Goal: Task Accomplishment & Management: Use online tool/utility

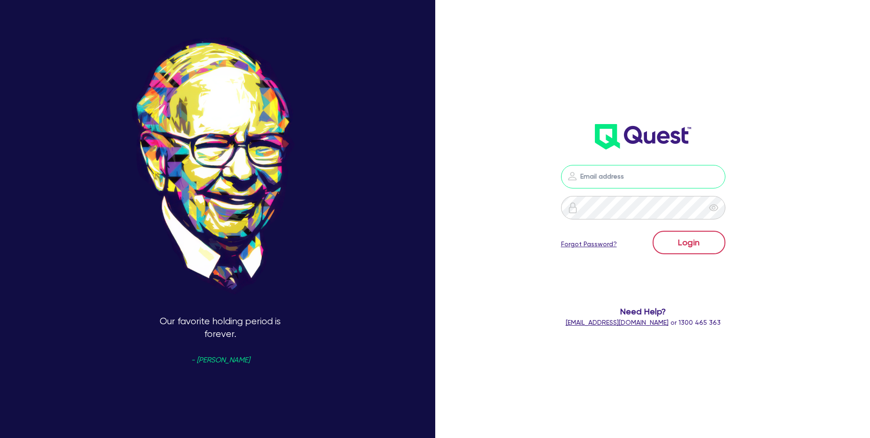
type input "[PERSON_NAME][EMAIL_ADDRESS][PERSON_NAME][DOMAIN_NAME]"
click at [697, 244] on button "Login" at bounding box center [689, 242] width 73 height 23
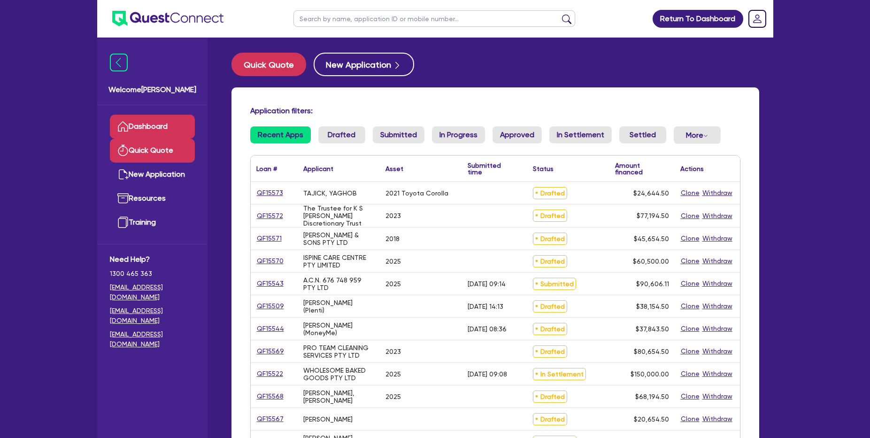
click at [153, 157] on link "Quick Quote" at bounding box center [152, 151] width 85 height 24
select select "Quest Finance - Own Book"
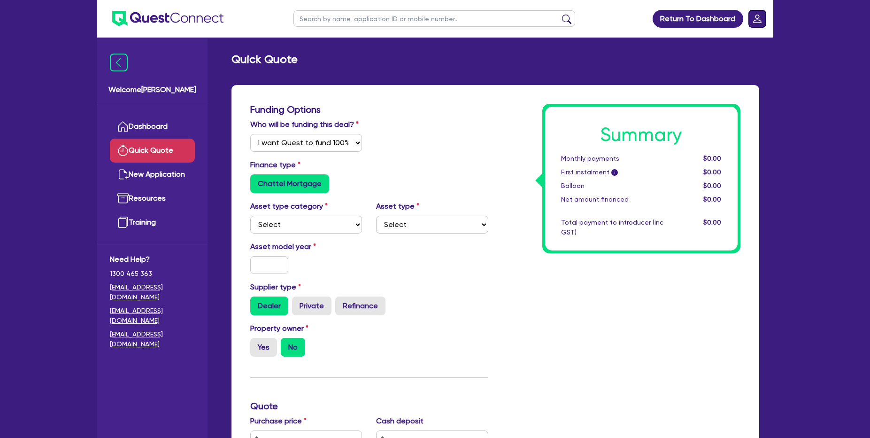
click at [761, 23] on rect "Dropdown toggle" at bounding box center [757, 18] width 17 height 17
click at [712, 61] on link "Logout" at bounding box center [731, 60] width 70 height 17
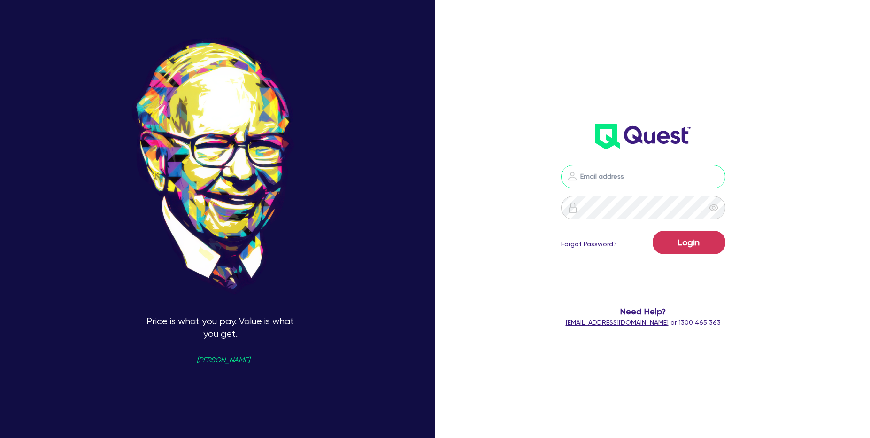
type input "[PERSON_NAME][EMAIL_ADDRESS][PERSON_NAME][DOMAIN_NAME]"
click at [686, 180] on input "[PERSON_NAME][EMAIL_ADDRESS][PERSON_NAME][DOMAIN_NAME]" at bounding box center [643, 176] width 164 height 23
click at [653, 231] on button "Login" at bounding box center [689, 242] width 73 height 23
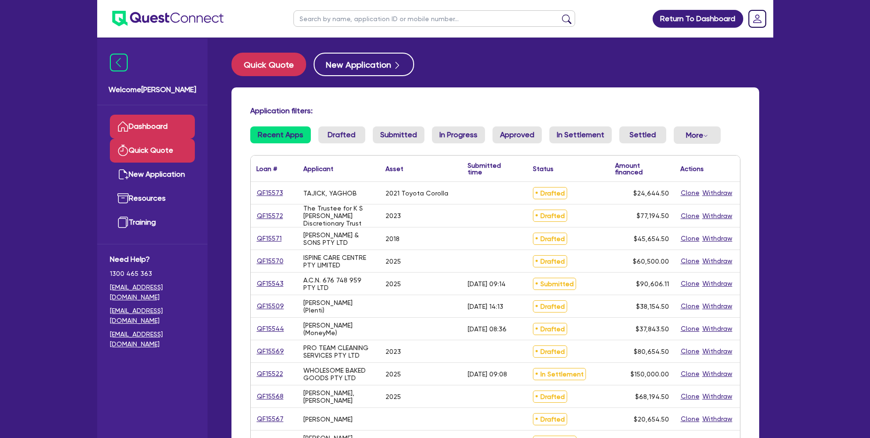
click at [170, 155] on link "Quick Quote" at bounding box center [152, 151] width 85 height 24
select select "Quest Finance - Own Book"
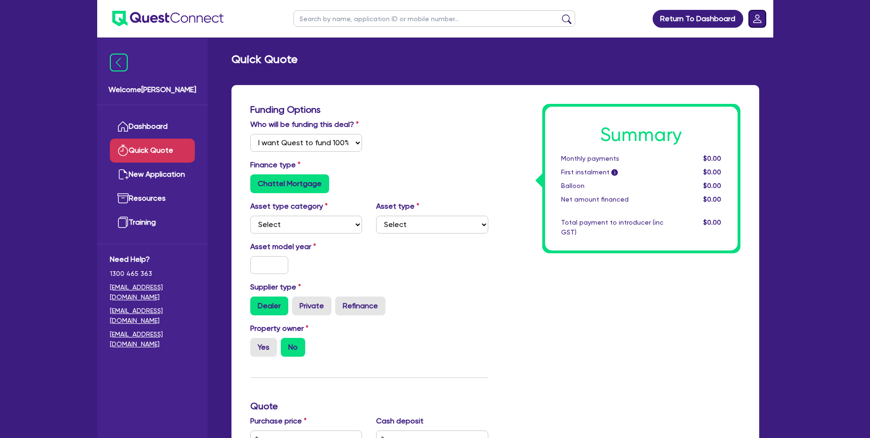
click at [761, 21] on rect "Dropdown toggle" at bounding box center [757, 18] width 17 height 17
click at [717, 56] on link "Logout" at bounding box center [731, 60] width 70 height 17
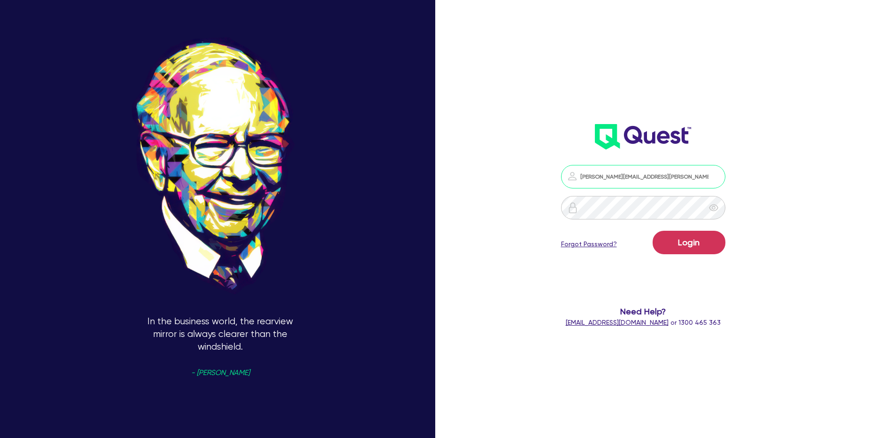
click at [672, 179] on input "[PERSON_NAME][EMAIL_ADDRESS][PERSON_NAME][DOMAIN_NAME]" at bounding box center [643, 176] width 164 height 23
click at [697, 240] on button "Login" at bounding box center [689, 242] width 73 height 23
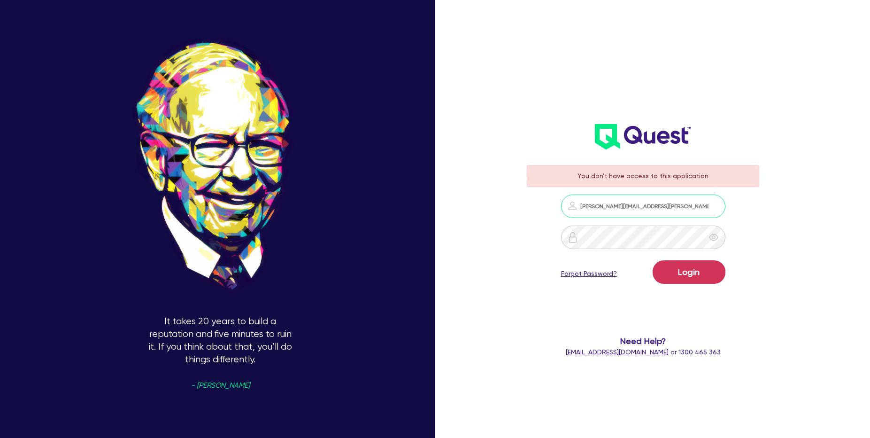
click at [642, 202] on input "[PERSON_NAME][EMAIL_ADDRESS][PERSON_NAME][DOMAIN_NAME]" at bounding box center [643, 205] width 164 height 23
click at [795, 175] on div "You don't have access to this application [PERSON_NAME][EMAIL_ADDRESS][PERSON_N…" at bounding box center [655, 219] width 290 height 508
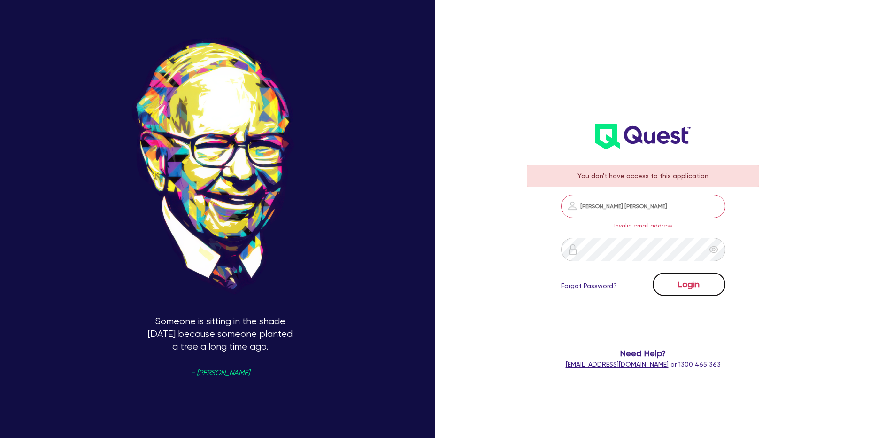
click at [712, 285] on button "Login" at bounding box center [689, 283] width 73 height 23
click at [663, 211] on input "[PERSON_NAME].[PERSON_NAME]" at bounding box center [643, 205] width 164 height 23
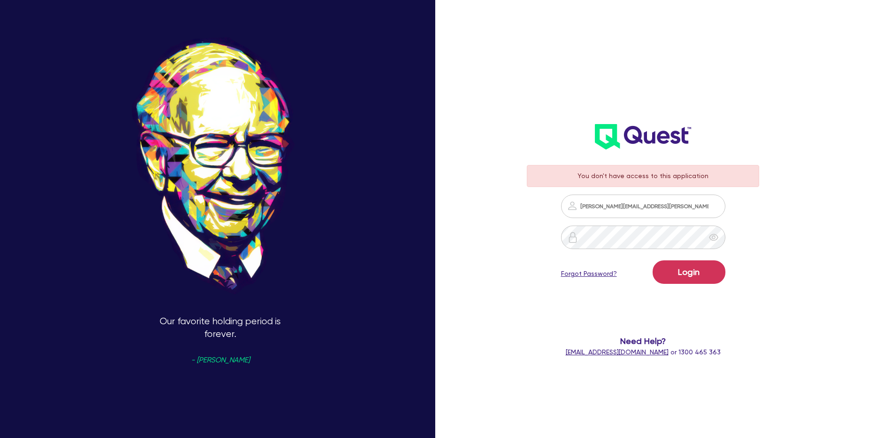
click at [657, 63] on div "You don't have access to this application [PERSON_NAME][EMAIL_ADDRESS][PERSON_N…" at bounding box center [643, 166] width 251 height 402
click at [653, 203] on input "[PERSON_NAME][EMAIL_ADDRESS][PERSON_NAME][DOMAIN_NAME]" at bounding box center [643, 205] width 164 height 23
paste input "+introducer"
type input "[PERSON_NAME][EMAIL_ADDRESS][PERSON_NAME][DOMAIN_NAME]"
click at [768, 218] on div "You don't have access to this application [PERSON_NAME][EMAIL_ADDRESS][PERSON_N…" at bounding box center [643, 260] width 251 height 211
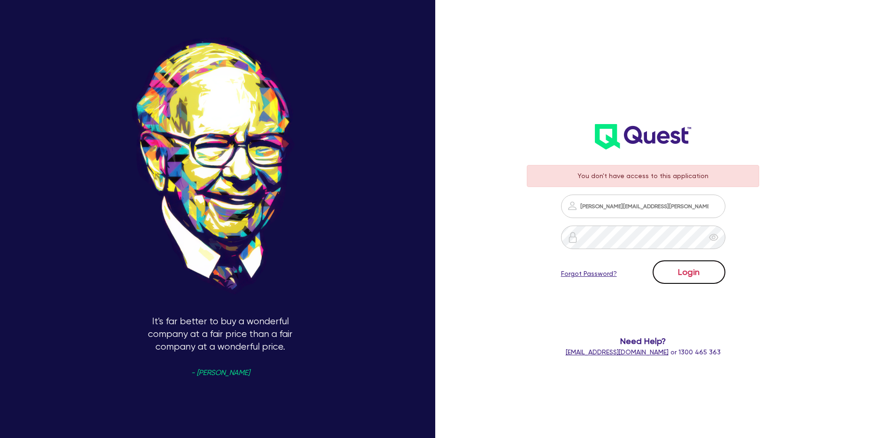
click at [688, 276] on button "Login" at bounding box center [689, 271] width 73 height 23
click at [712, 273] on button "Login" at bounding box center [689, 271] width 73 height 23
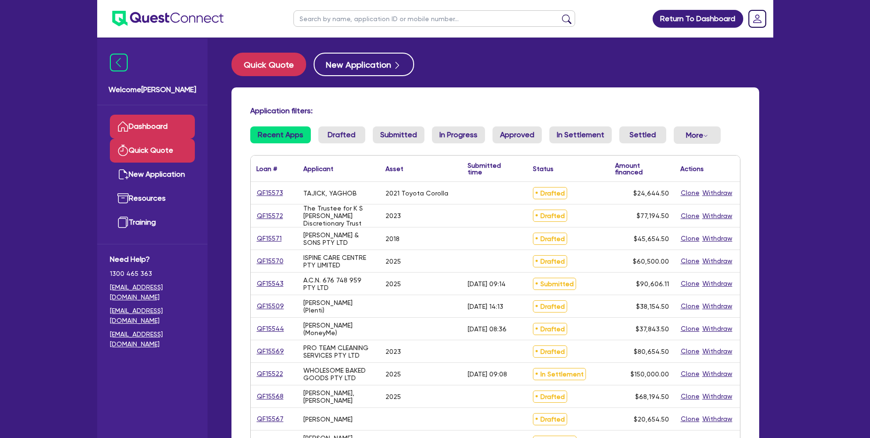
click at [165, 147] on link "Quick Quote" at bounding box center [152, 151] width 85 height 24
select select "Other"
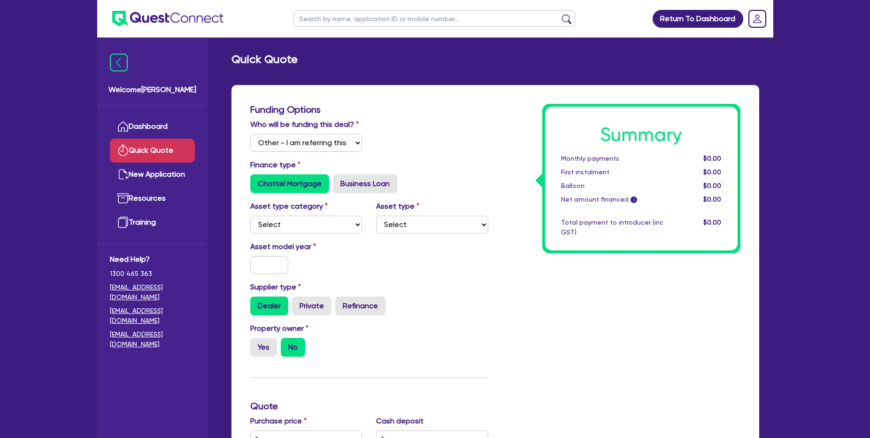
scroll to position [376, 0]
